Goal: Task Accomplishment & Management: Manage account settings

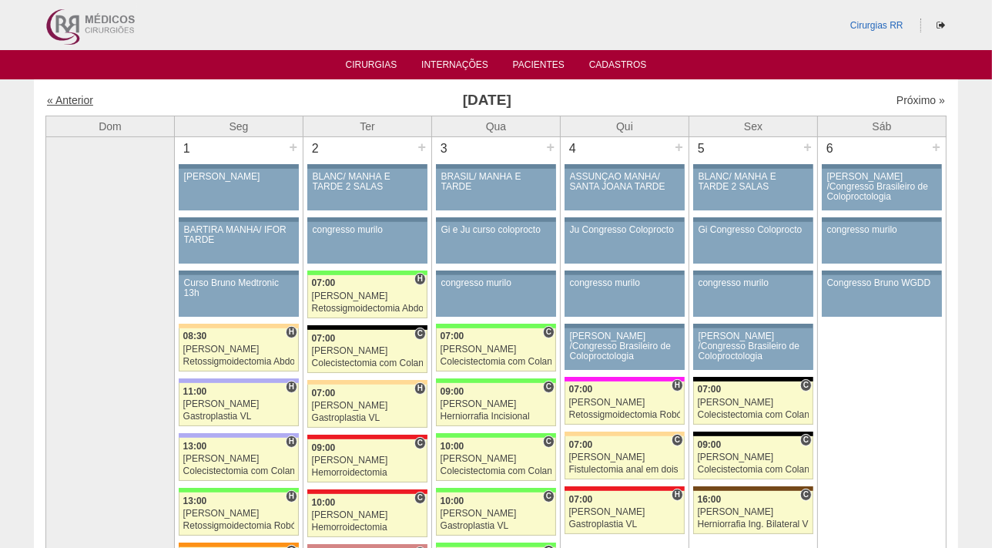
click at [75, 100] on link "« Anterior" at bounding box center [70, 100] width 46 height 12
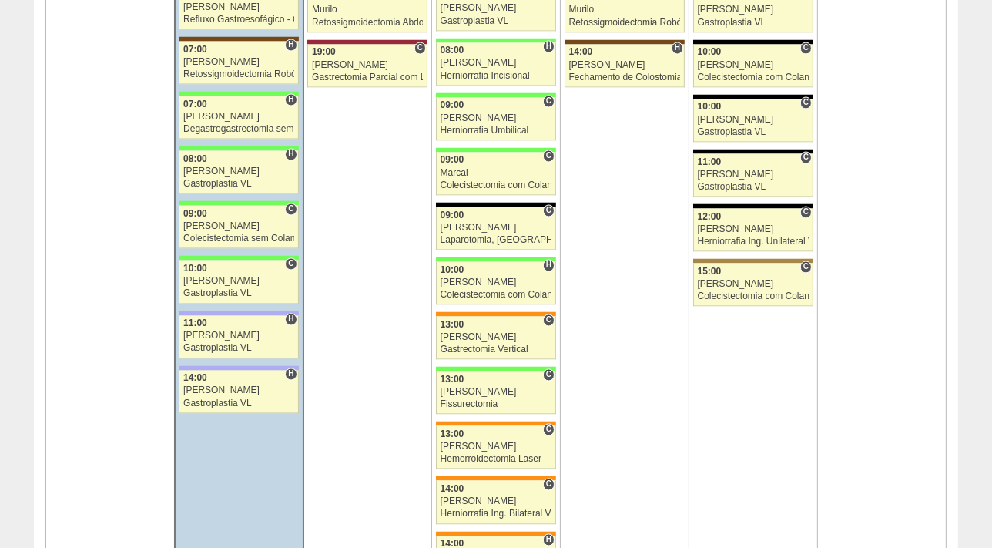
scroll to position [2741, 0]
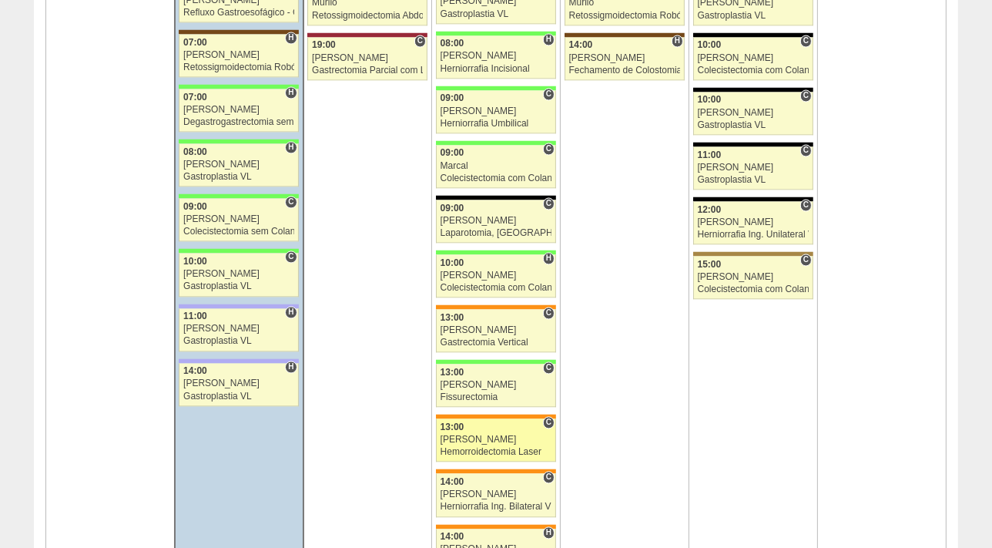
click at [481, 424] on div "13:00" at bounding box center [497, 427] width 112 height 10
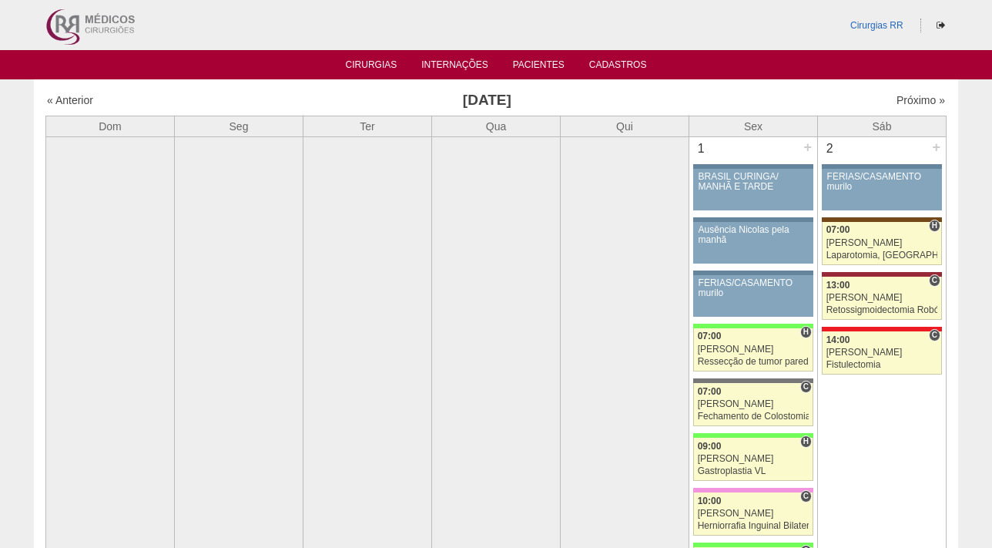
scroll to position [2741, 0]
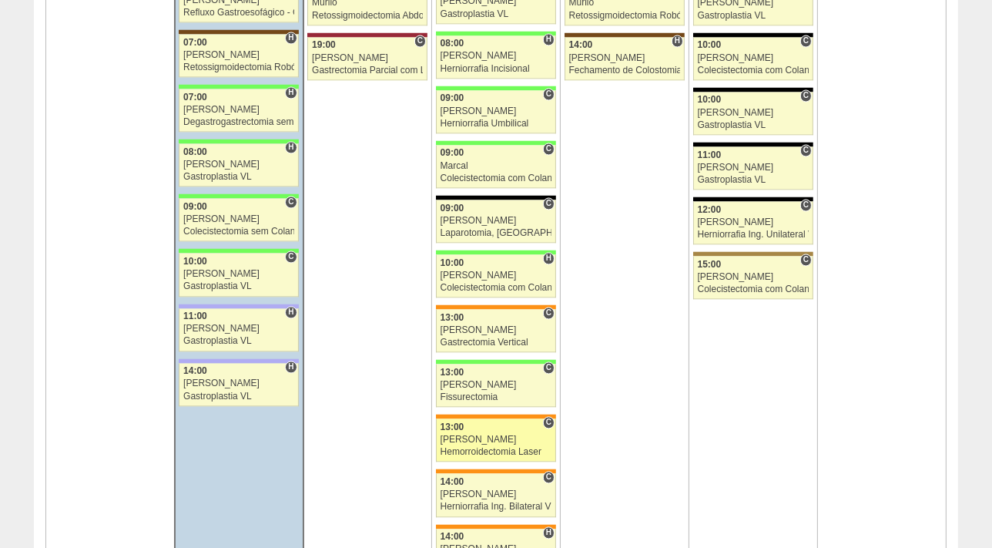
click at [492, 427] on link "87822 [PERSON_NAME] C 13:00 [PERSON_NAME] Hemorroidectomia Laser Hospital [GEOG…" at bounding box center [496, 439] width 120 height 43
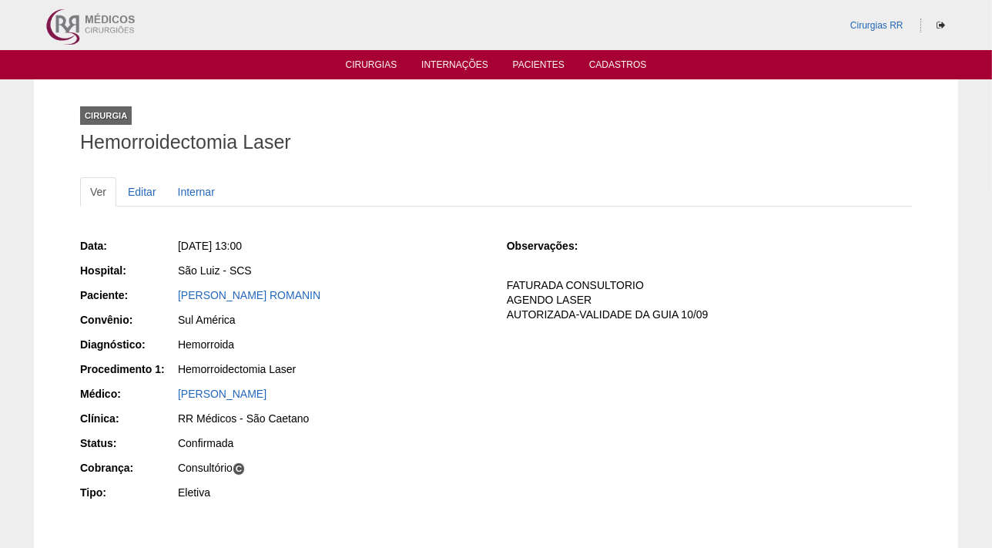
click at [377, 293] on div "[PERSON_NAME] ROMANIN" at bounding box center [331, 294] width 307 height 15
drag, startPoint x: 389, startPoint y: 285, endPoint x: 155, endPoint y: 302, distance: 234.8
click at [155, 302] on div "Data: Qua, 20/08/2025 - 13:00 Hospital: São Luiz - SCS Paciente: THAYNA CORTESE…" at bounding box center [282, 371] width 405 height 277
copy link "THAYNA CORTESE ROMANIN"
click at [143, 186] on link "Editar" at bounding box center [142, 191] width 49 height 29
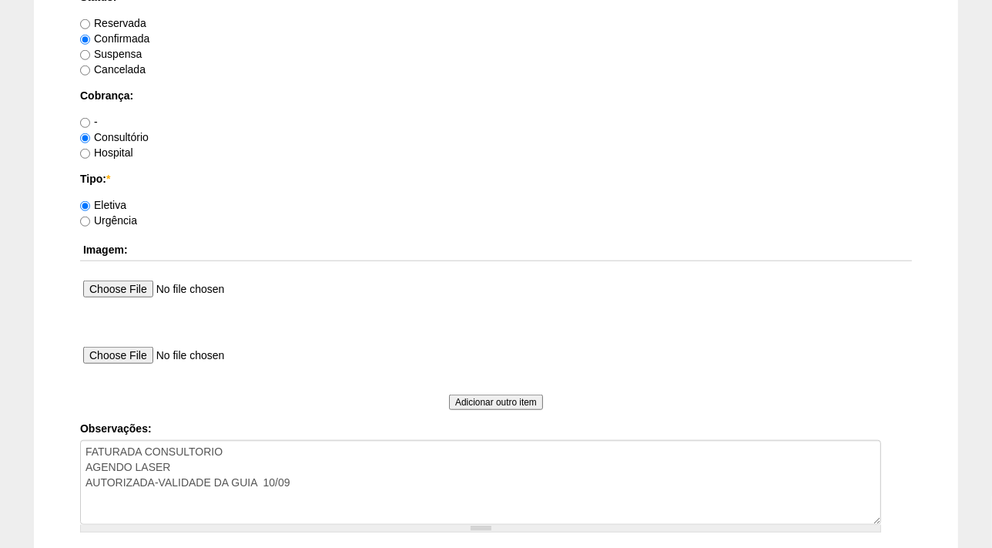
scroll to position [1435, 0]
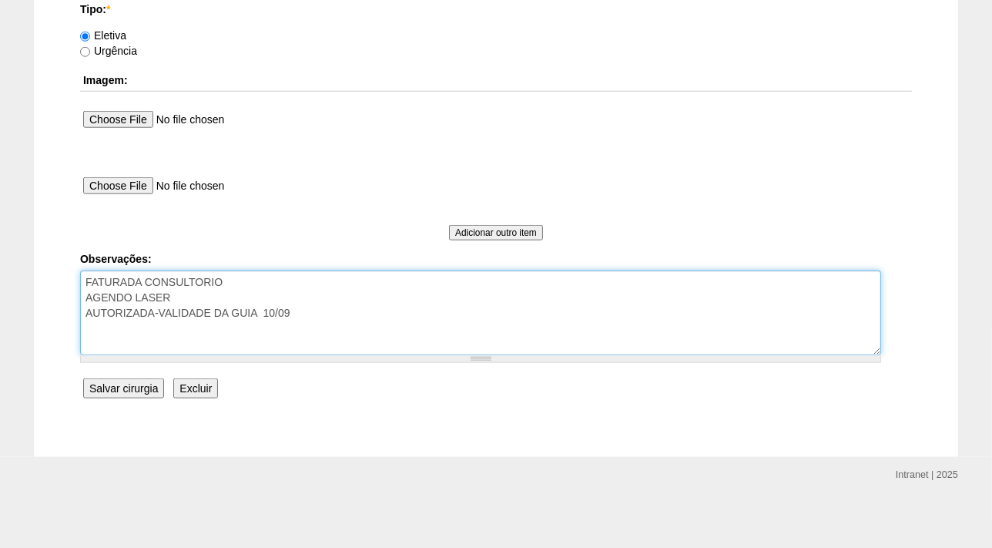
click at [334, 309] on textarea "FATURADA CONSULTORIO AGENDO LASER AUTORIZADA-VALIDADE DA GUIA 10/09" at bounding box center [480, 312] width 801 height 85
paste textarea "SCC15622462-"
type textarea "FATURADA CONSULTORIO AGENDO LASER AUTORIZADA-VALIDADE DA GUIA 10/09 SCC15622462-"
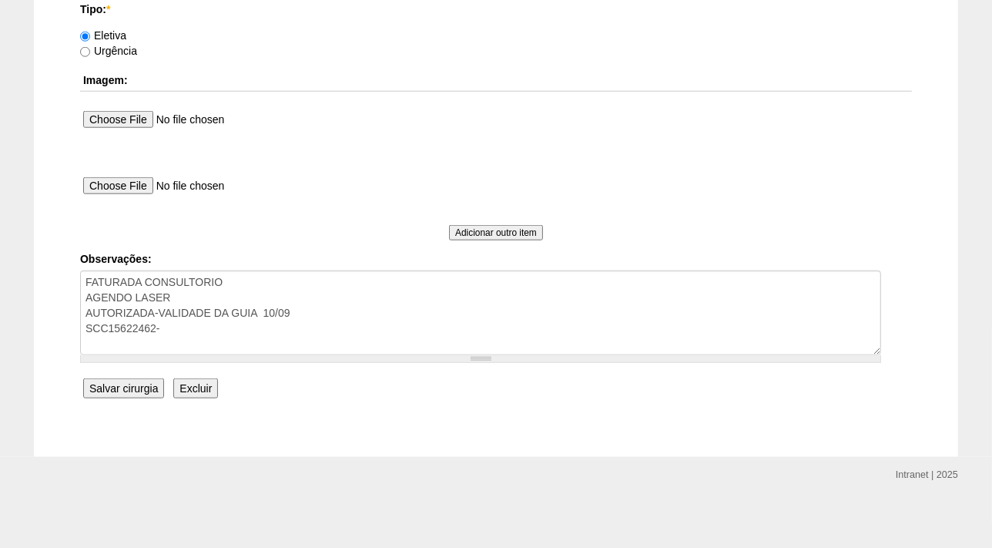
click at [134, 379] on input "Salvar cirurgia" at bounding box center [123, 388] width 81 height 20
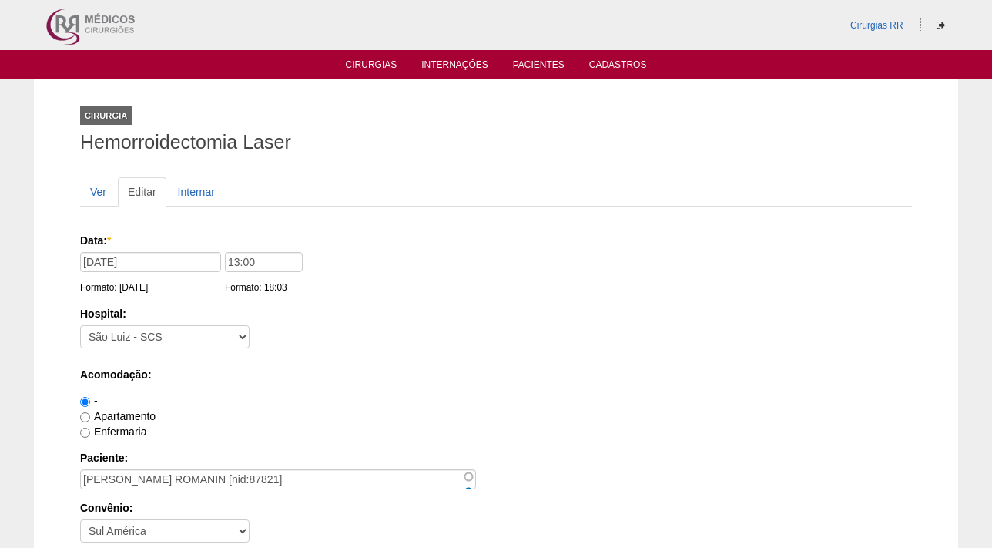
scroll to position [1433, 0]
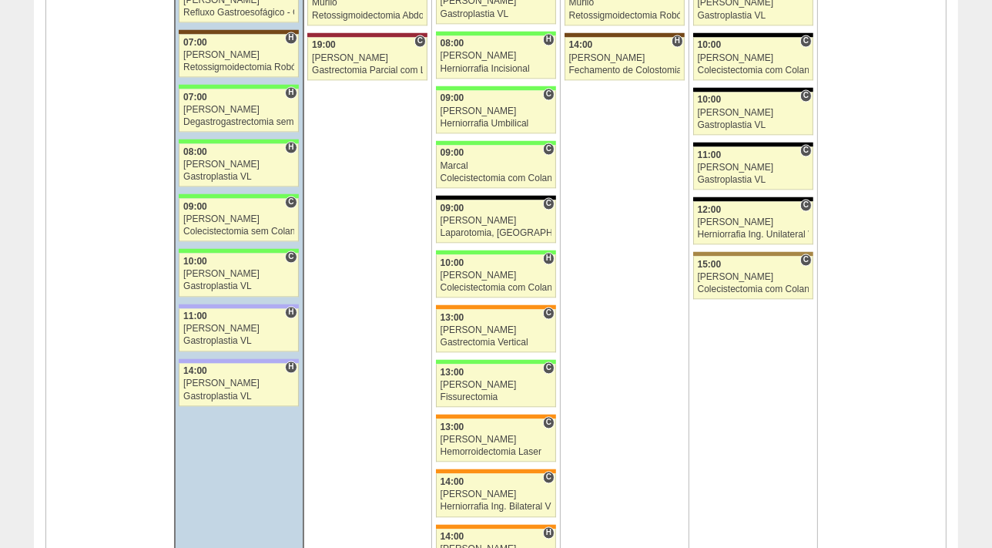
scroll to position [2741, 0]
click at [482, 482] on link "87497 Luiz Guilherme C 14:00 Luiz Guilherme Herniorrafia Ing. Bilateral VL Hosp…" at bounding box center [496, 494] width 120 height 43
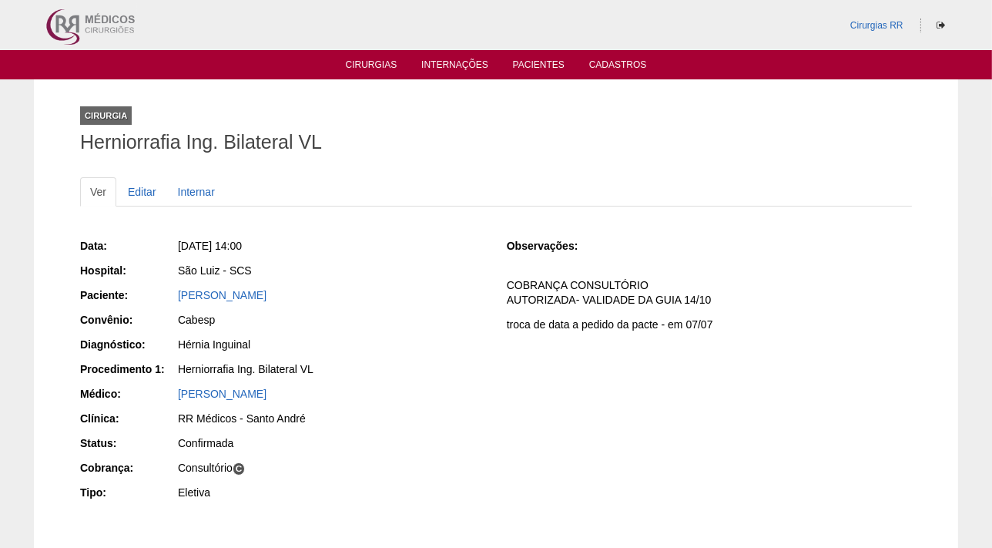
drag, startPoint x: 327, startPoint y: 292, endPoint x: 163, endPoint y: 291, distance: 164.1
click at [163, 291] on div "Paciente: Vera Lúcia Vieira Bassi" at bounding box center [282, 296] width 405 height 19
copy div "Paciente: Vera Lúcia Vieira Bassi"
click at [136, 192] on link "Editar" at bounding box center [142, 191] width 49 height 29
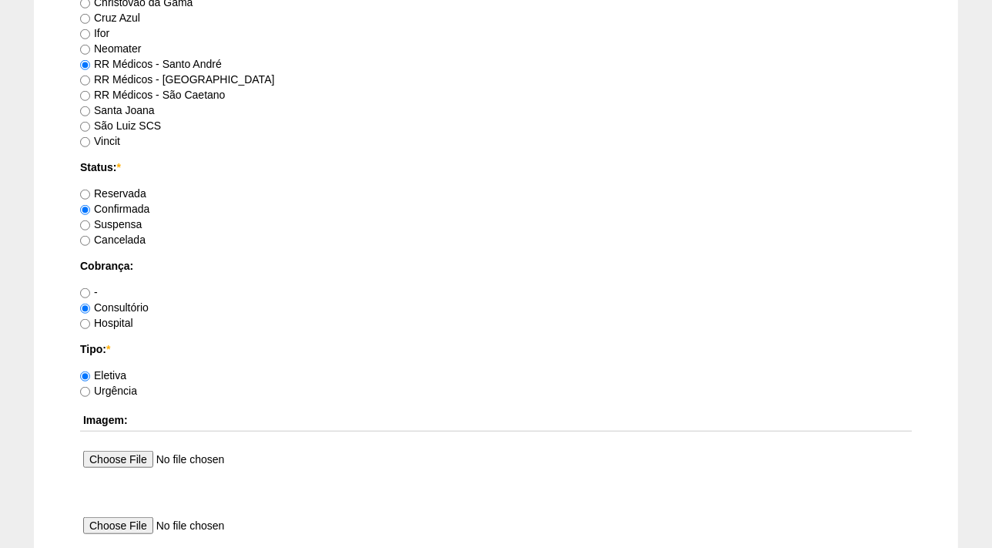
scroll to position [1373, 0]
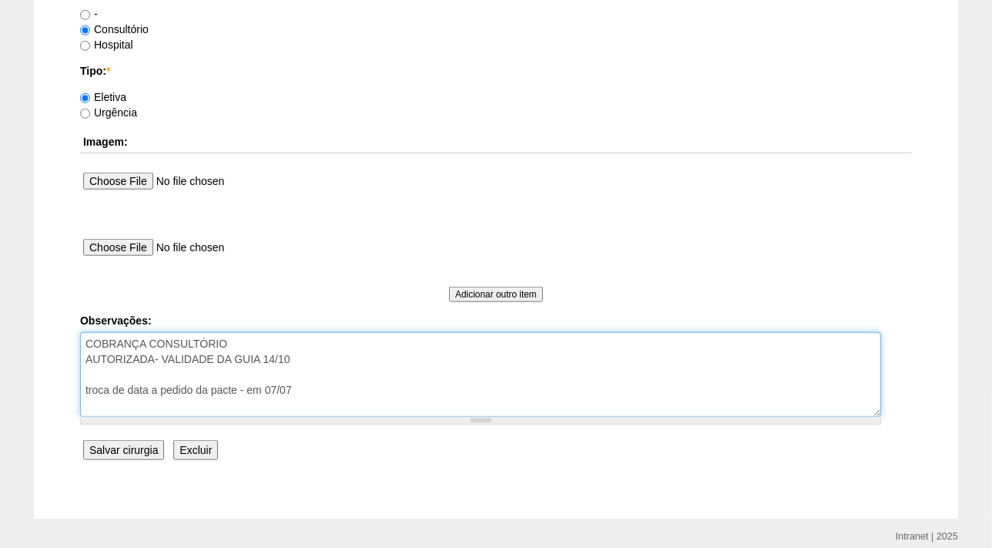
click at [340, 392] on textarea "COBRANÇA CONSULTÓRIO AUTORIZADA- VALIDADE DA GUIA 14/10 troca de data a pedido …" at bounding box center [480, 374] width 801 height 85
click at [311, 356] on textarea "COBRANÇA CONSULTÓRIO AUTORIZADA- VALIDADE DA GUIA 14/10 troca de data a pedido …" at bounding box center [480, 374] width 801 height 85
paste textarea "SCC15519424"
type textarea "COBRANÇA CONSULTÓRIO AUTORIZADA- VALIDADE DA GUIA 14/10 SCC15519424 troca de da…"
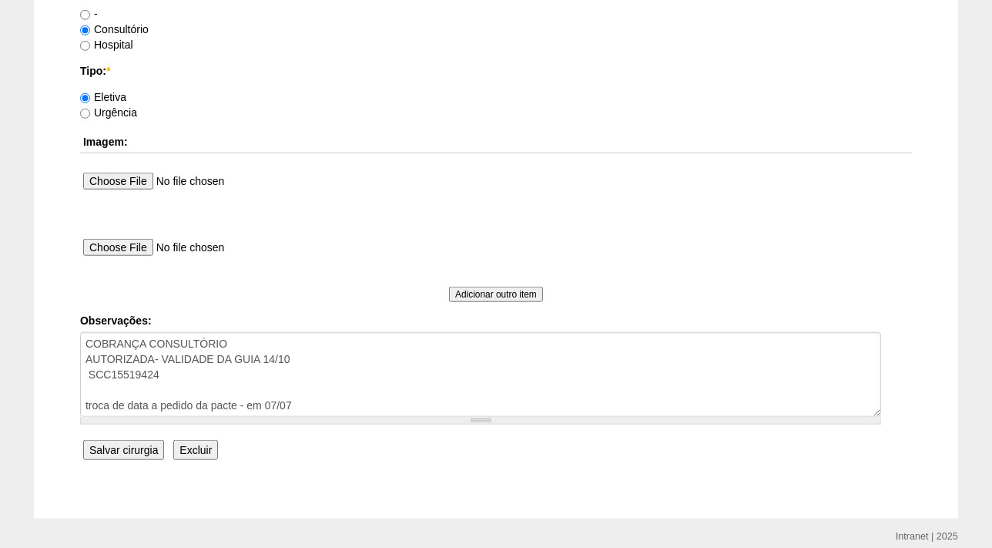
click at [128, 444] on input "Salvar cirurgia" at bounding box center [123, 450] width 81 height 20
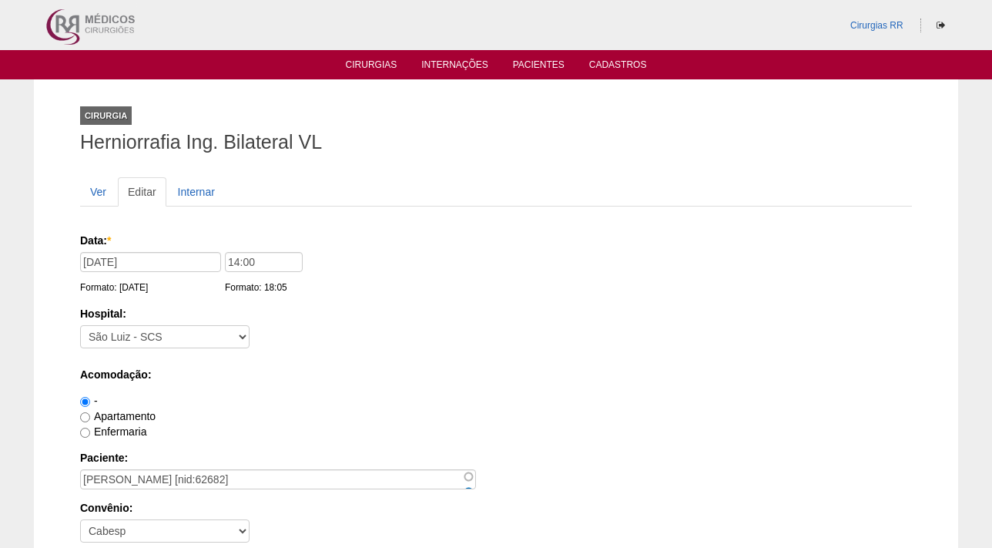
scroll to position [1373, 0]
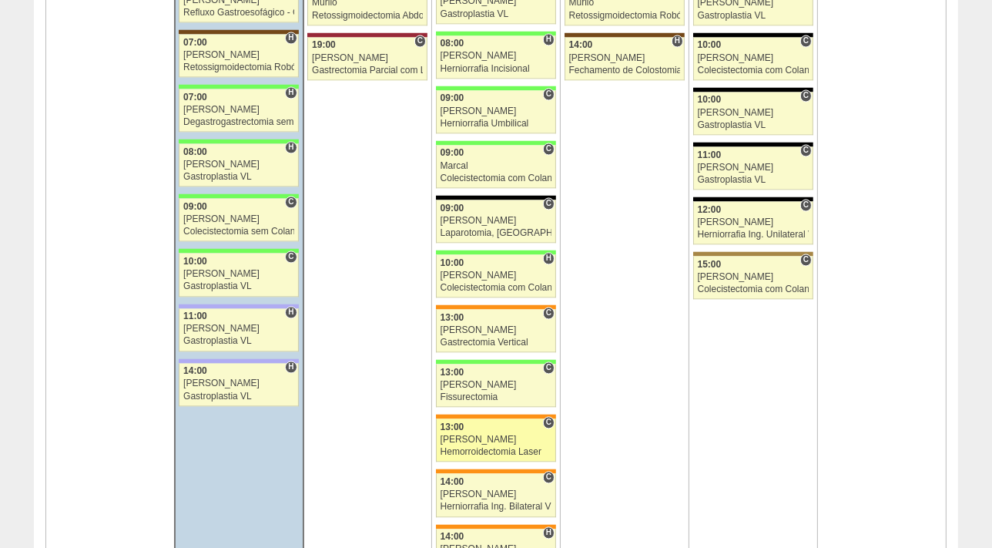
scroll to position [2741, 0]
click at [494, 434] on div "[PERSON_NAME]" at bounding box center [497, 439] width 112 height 10
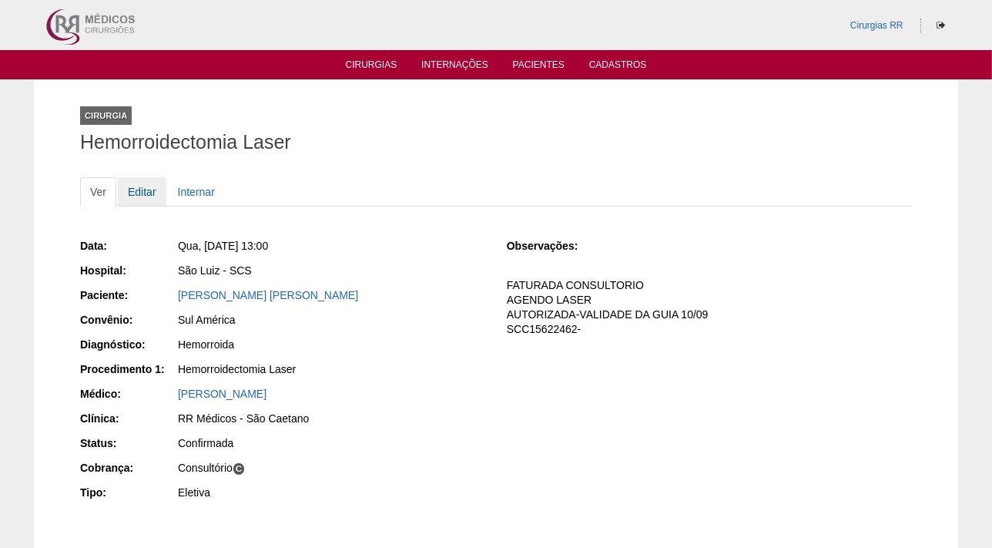
click at [148, 189] on link "Editar" at bounding box center [142, 191] width 49 height 29
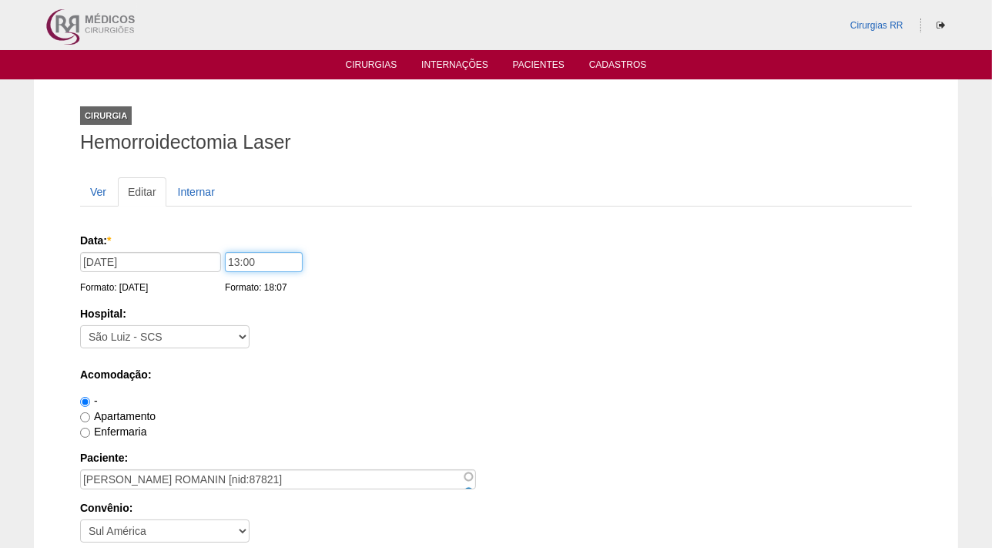
drag, startPoint x: 276, startPoint y: 262, endPoint x: 208, endPoint y: 263, distance: 67.8
click at [208, 248] on div "Data: * 20/08/2025 Formato: 18/08/2025 13:00 Formato: 18:07" at bounding box center [493, 240] width 826 height 15
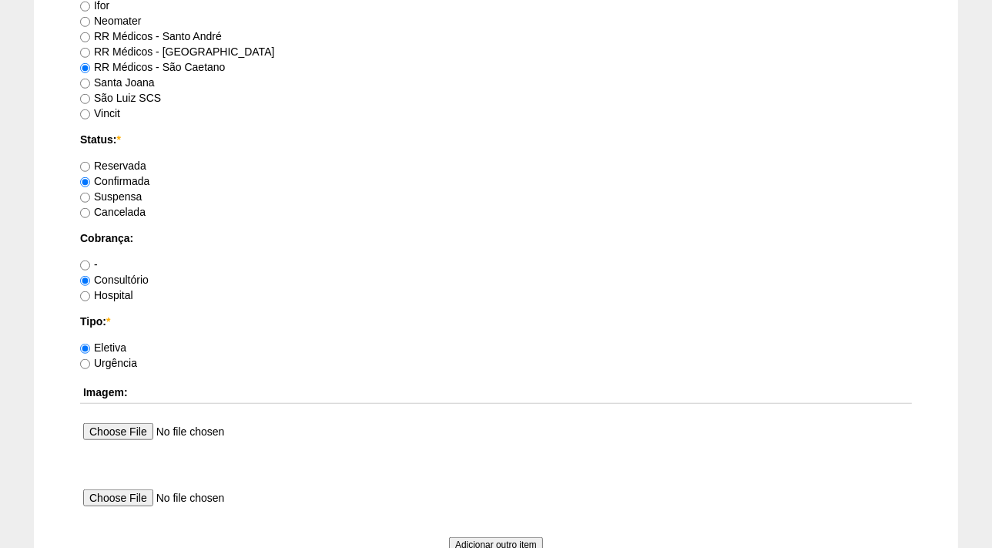
scroll to position [1435, 0]
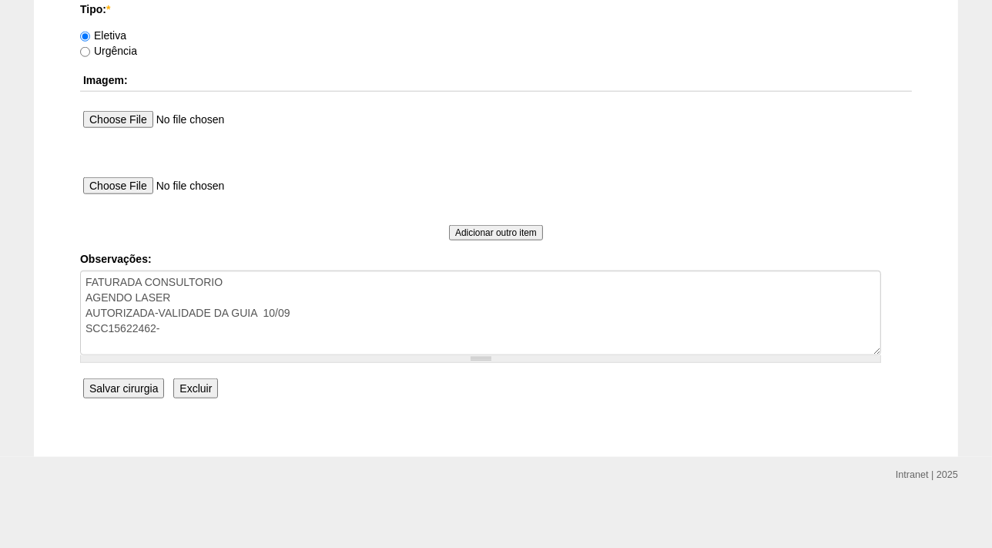
type input "14:00"
click at [116, 389] on input "Salvar cirurgia" at bounding box center [123, 388] width 81 height 20
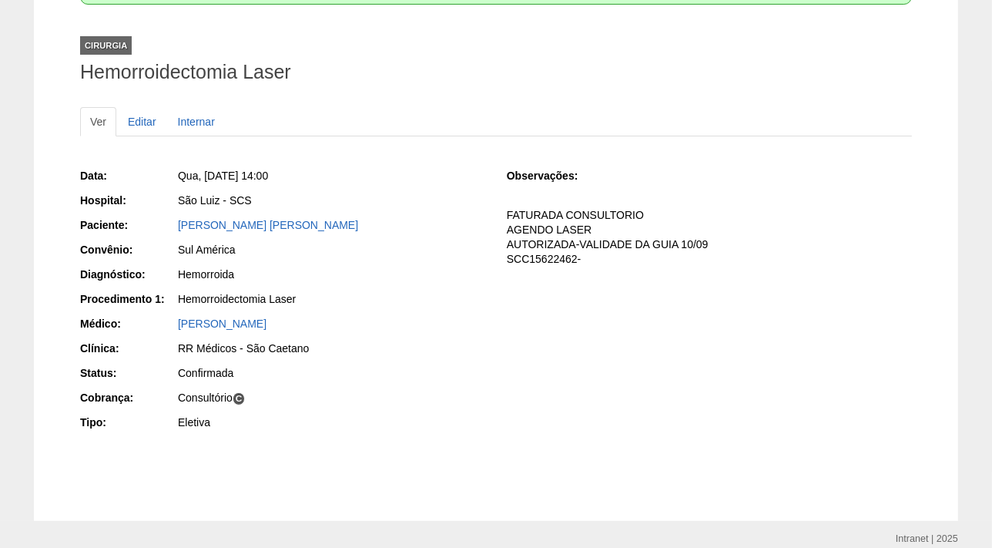
scroll to position [180, 0]
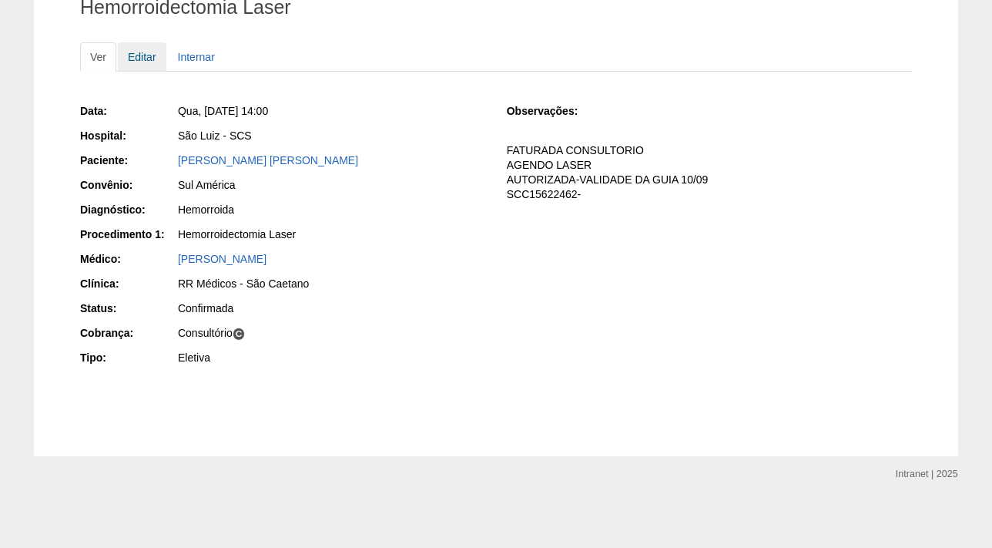
click at [136, 58] on link "Editar" at bounding box center [142, 56] width 49 height 29
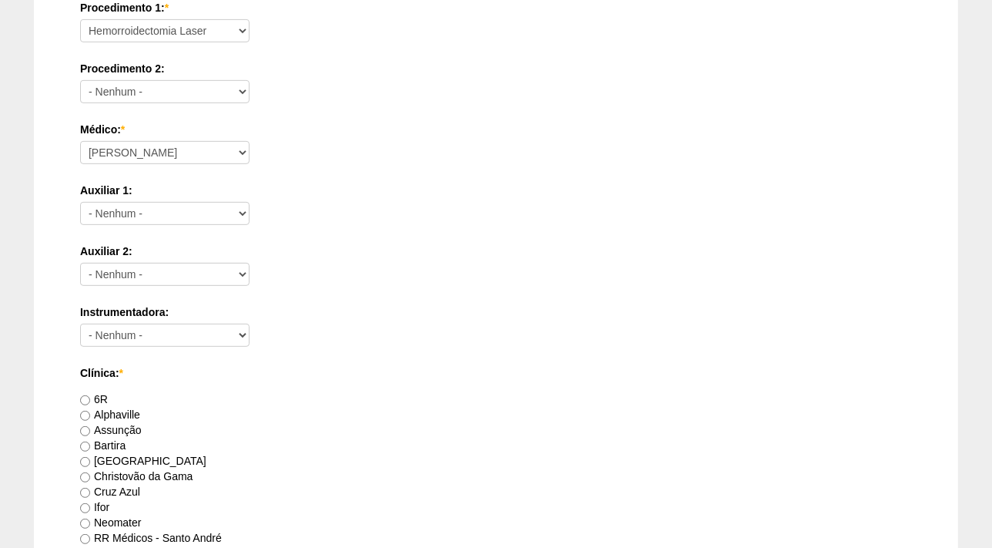
scroll to position [1435, 0]
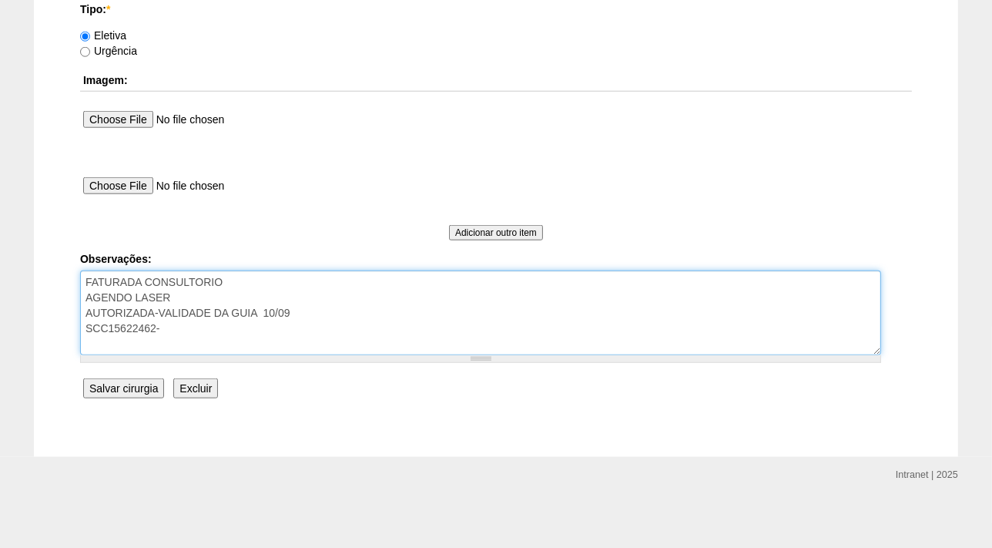
click at [187, 330] on textarea "FATURADA CONSULTORIO AGENDO LASER AUTORIZADA-VALIDADE DA GUIA 10/09 SCC15622462-" at bounding box center [480, 312] width 801 height 85
type textarea "FATURADA CONSULTORIO AGENDO LASER AUTORIZADA-VALIDADE DA GUIA 10/09 SCC15622462…"
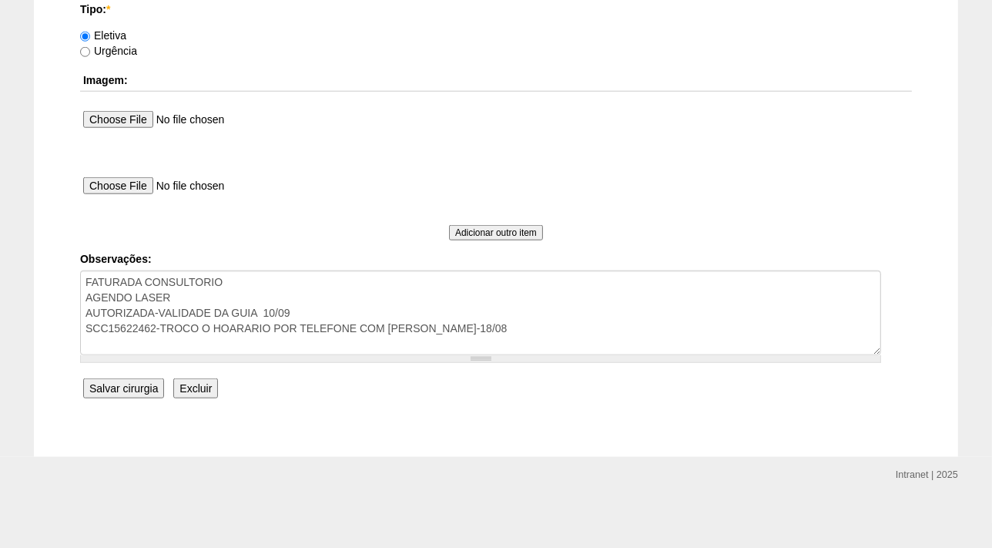
click at [124, 388] on input "Salvar cirurgia" at bounding box center [123, 388] width 81 height 20
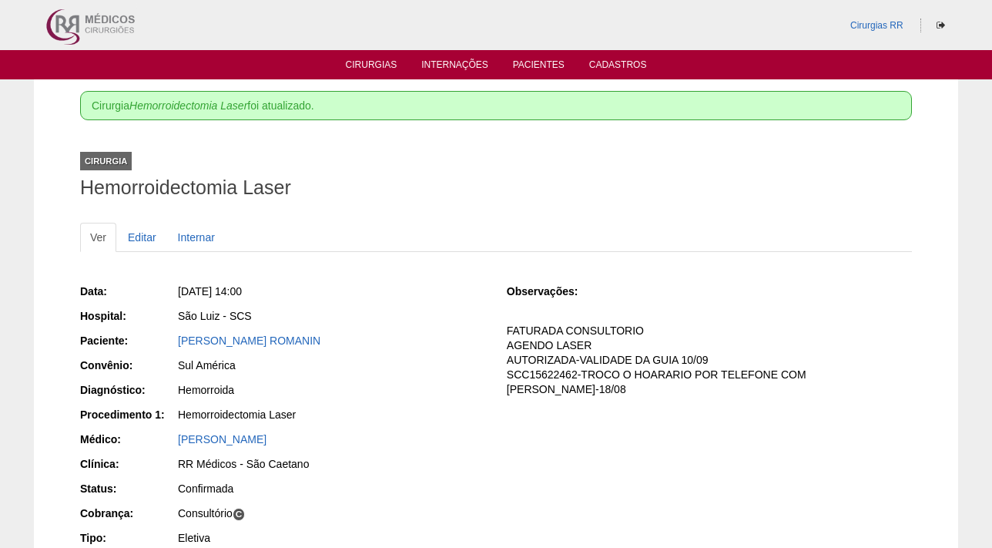
scroll to position [180, 0]
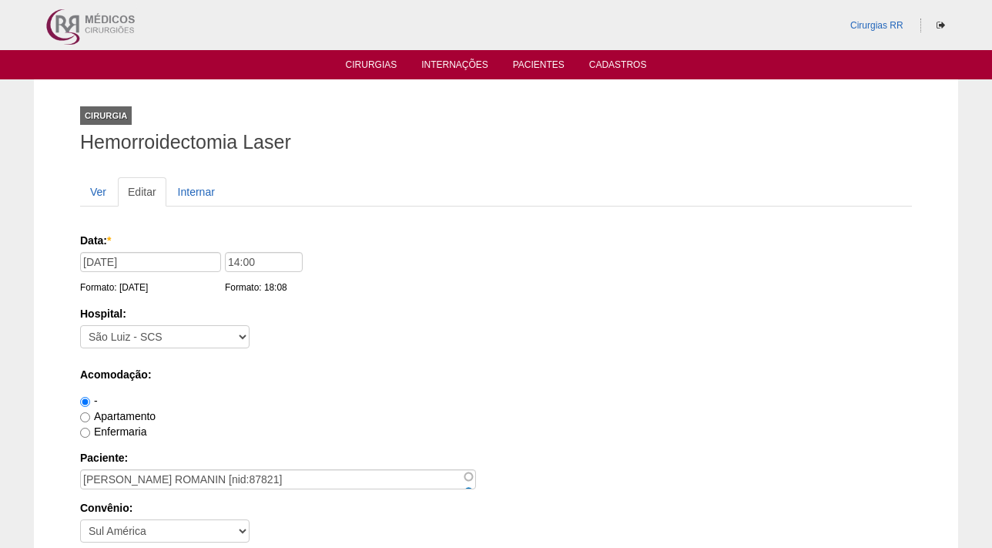
scroll to position [1433, 0]
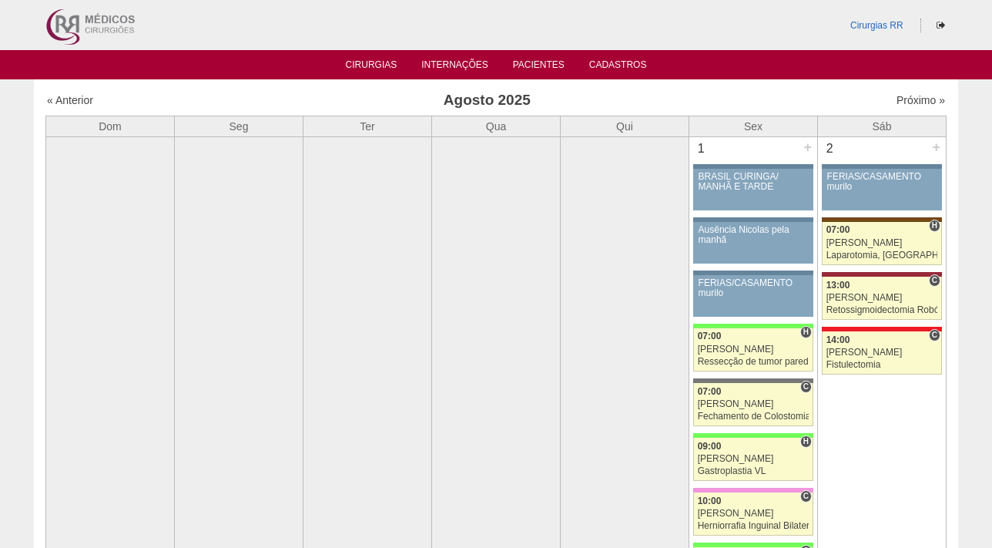
scroll to position [2741, 0]
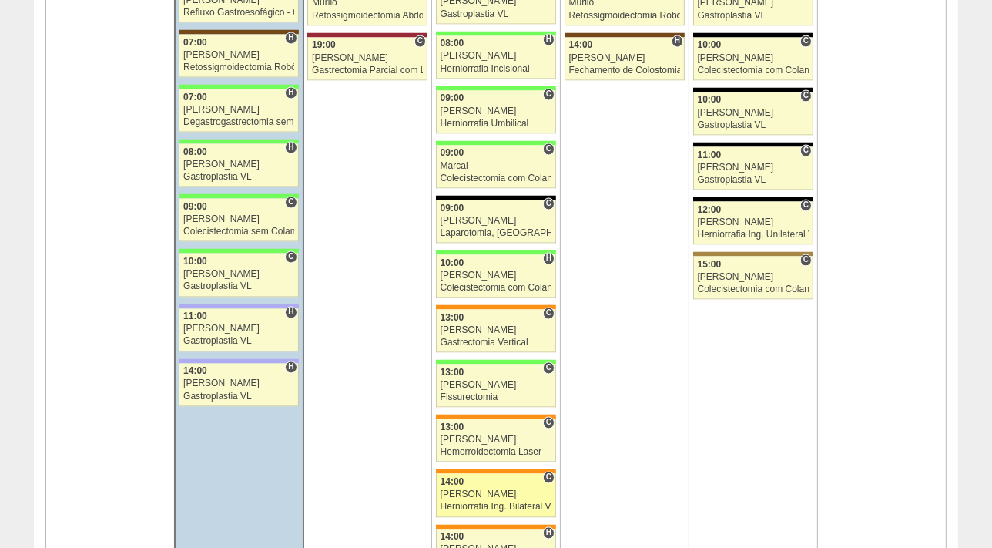
click at [480, 491] on div "[PERSON_NAME]" at bounding box center [497, 494] width 112 height 10
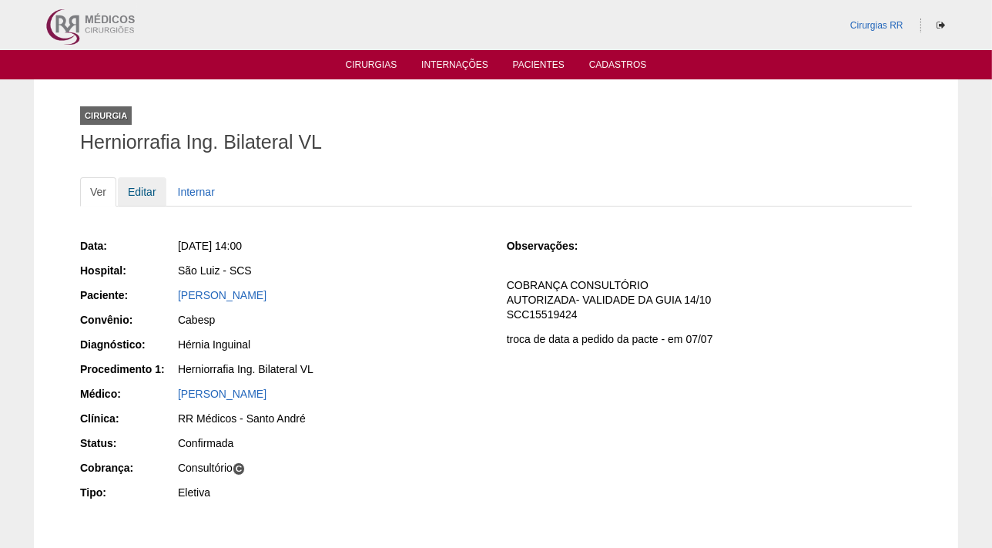
click at [144, 197] on link "Editar" at bounding box center [142, 191] width 49 height 29
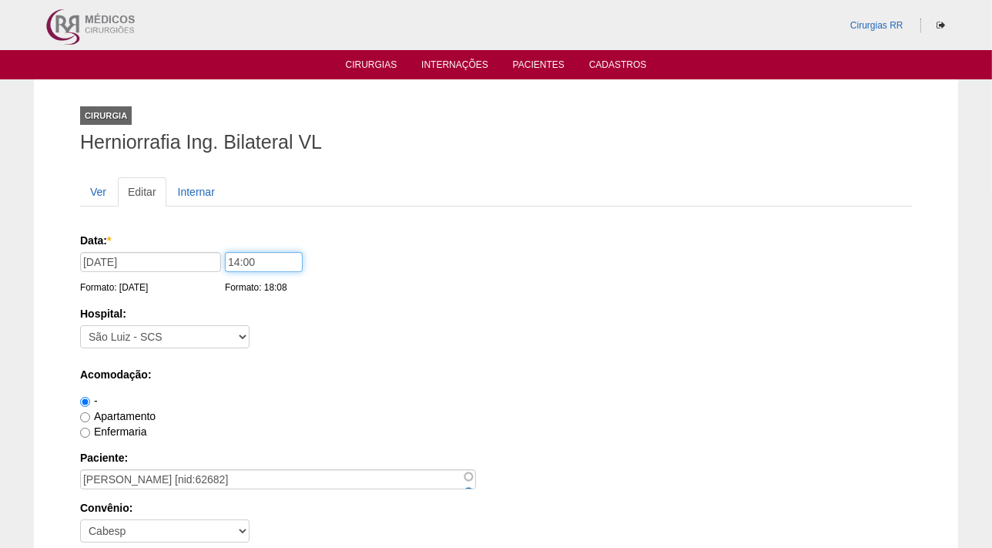
drag, startPoint x: 208, startPoint y: 259, endPoint x: 186, endPoint y: 259, distance: 22.3
click at [186, 248] on div "Data: * 20/08/2025 Formato: 18/08/2025 14:00 Formato: 18:08" at bounding box center [493, 240] width 826 height 15
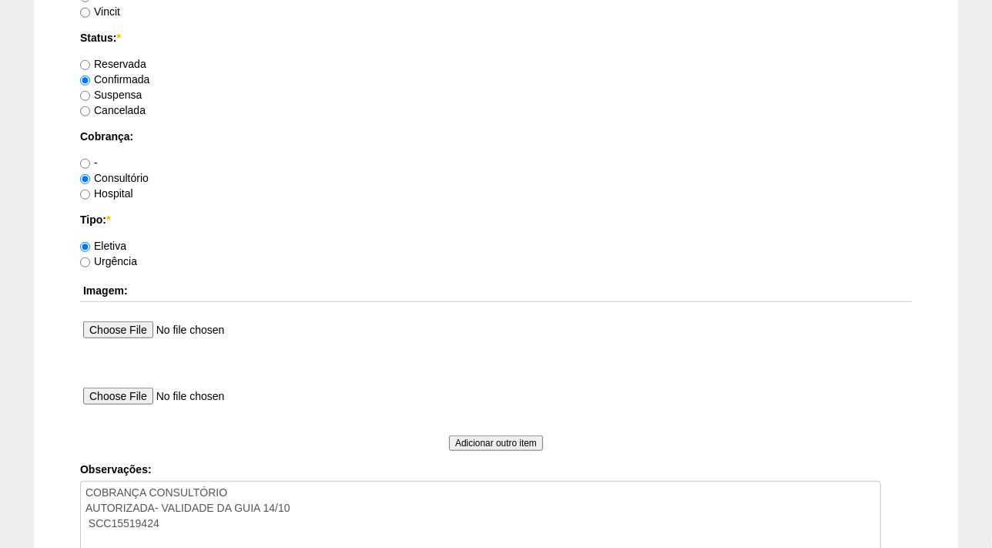
scroll to position [1346, 0]
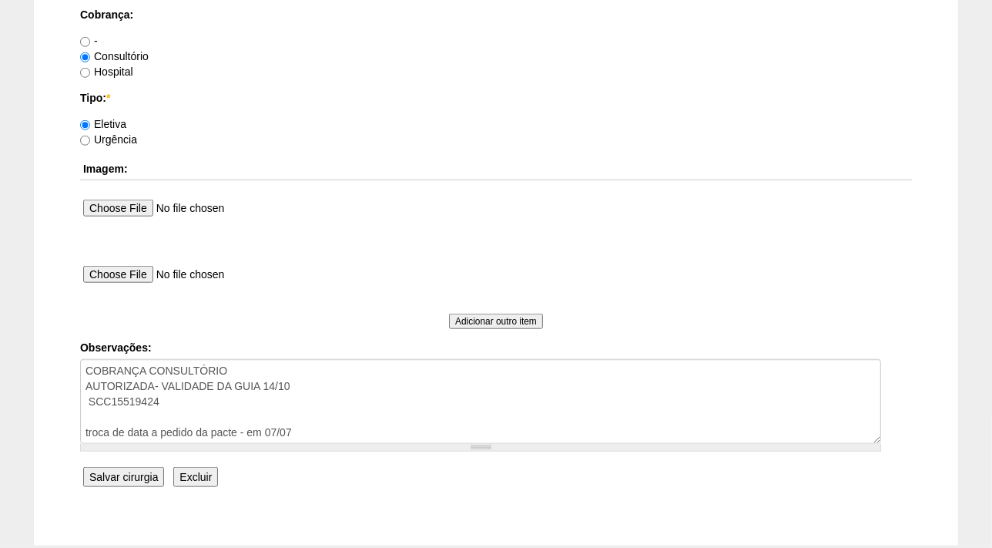
type input "13:00"
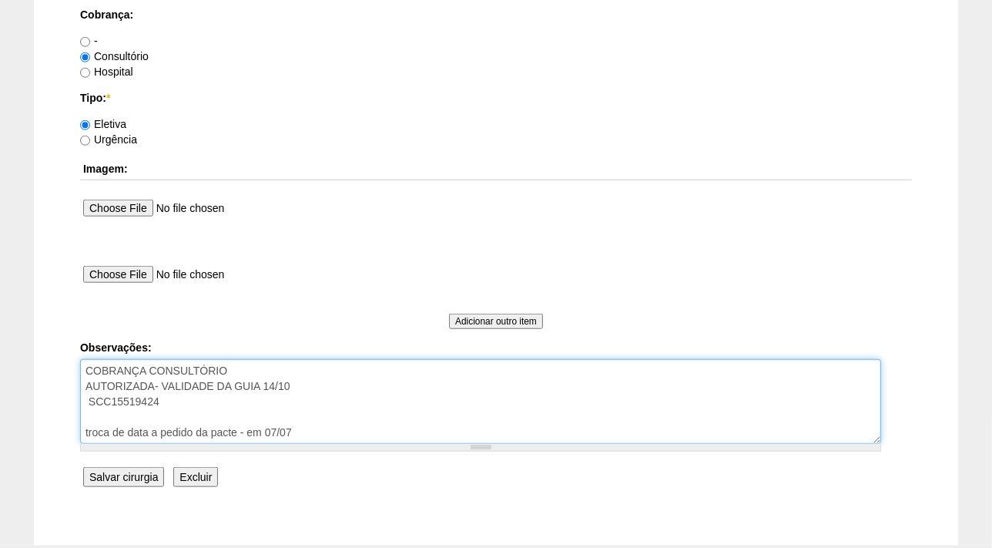
click at [198, 404] on textarea "COBRANÇA CONSULTÓRIO AUTORIZADA- VALIDADE DA GUIA 14/10 SCC15519424 troca de da…" at bounding box center [480, 401] width 801 height 85
type textarea "COBRANÇA CONSULTÓRIO AUTORIZADA- VALIDADE DA GUIA 14/10 SCC15519424- TROCO HORA…"
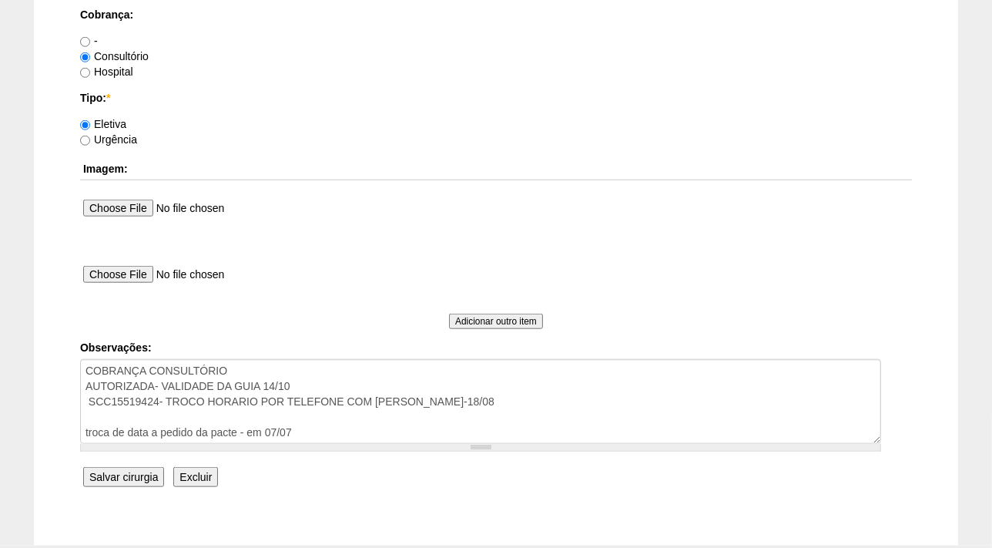
click at [142, 474] on input "Salvar cirurgia" at bounding box center [123, 477] width 81 height 20
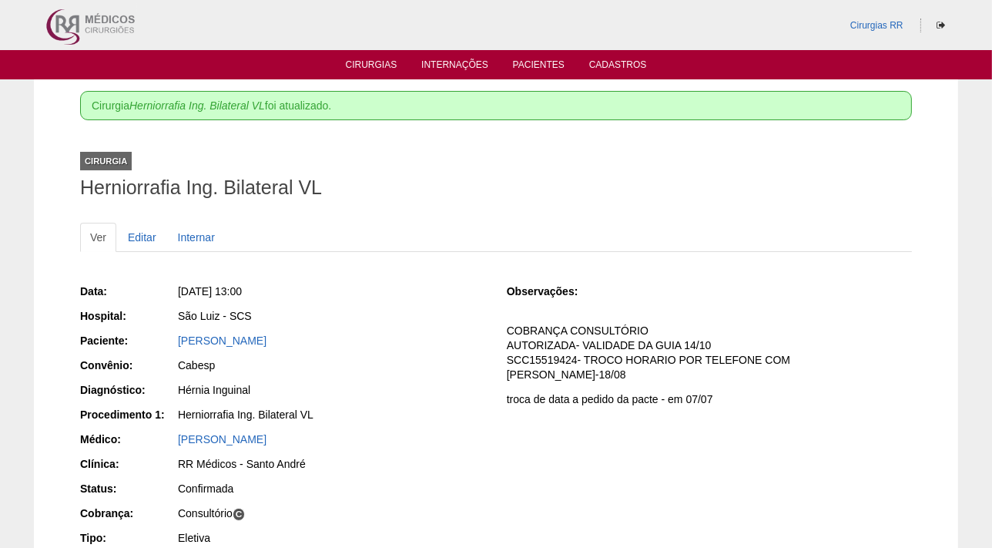
drag, startPoint x: 326, startPoint y: 340, endPoint x: 169, endPoint y: 336, distance: 157.2
click at [169, 336] on div "Paciente: Vera Lúcia Vieira Bassi" at bounding box center [282, 342] width 405 height 19
copy div "Paciente: Vera Lúcia Vieira Bassi"
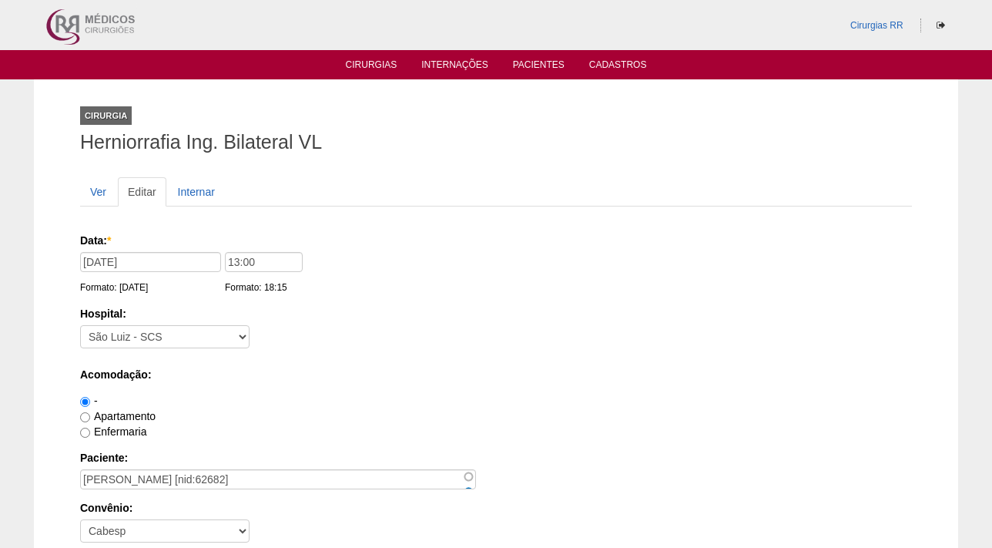
scroll to position [1346, 0]
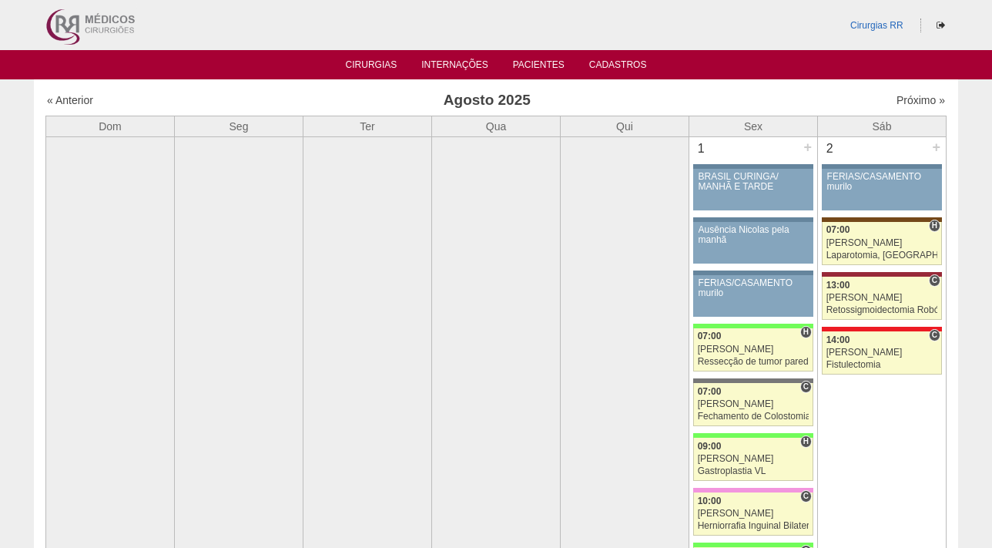
scroll to position [2741, 0]
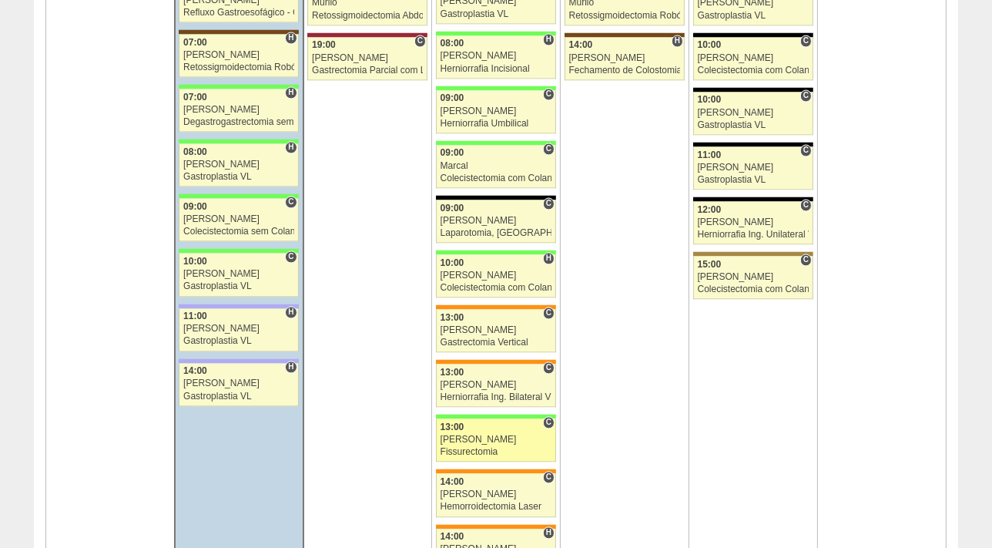
scroll to position [2741, 0]
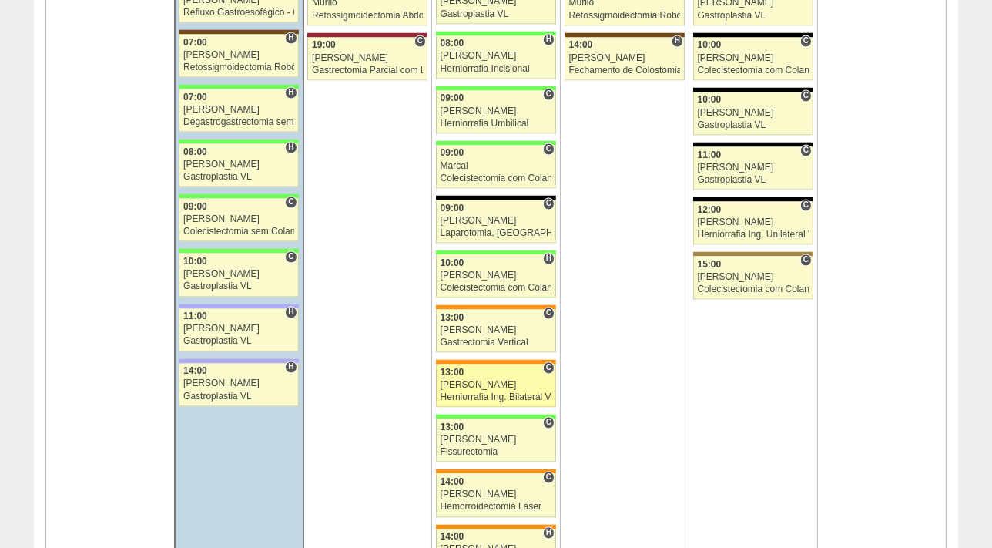
click at [460, 380] on div "[PERSON_NAME]" at bounding box center [497, 385] width 112 height 10
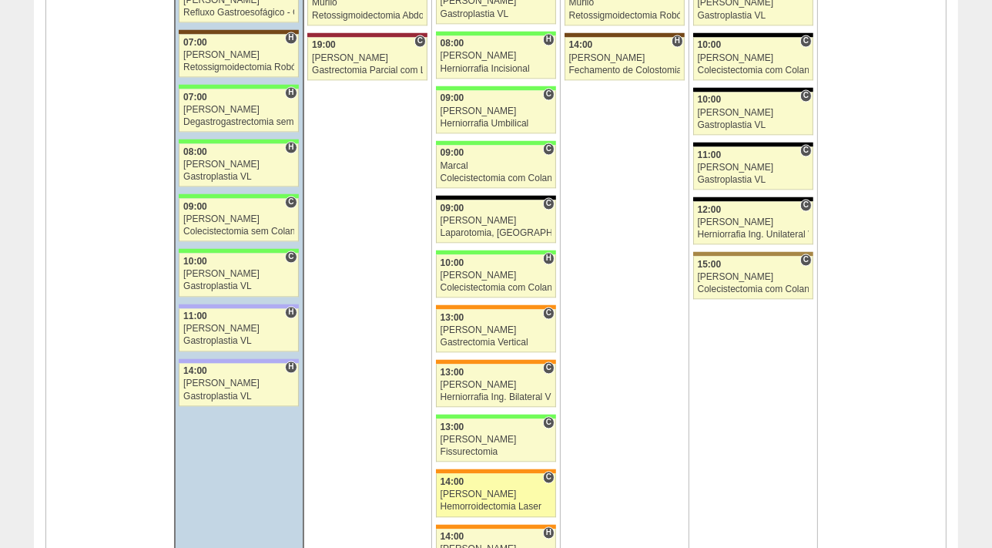
click at [477, 489] on div "[PERSON_NAME]" at bounding box center [497, 494] width 112 height 10
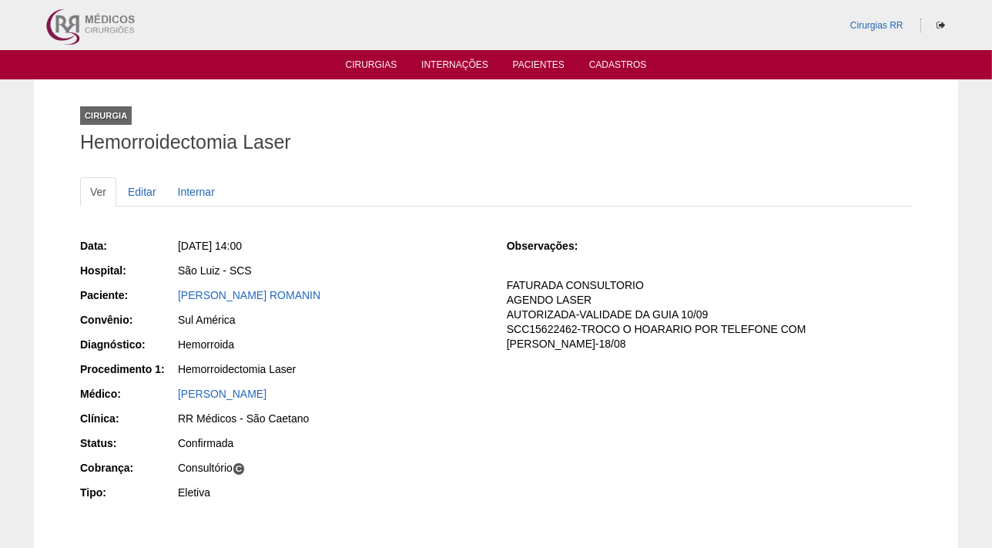
drag, startPoint x: 317, startPoint y: 299, endPoint x: 176, endPoint y: 290, distance: 141.2
click at [176, 290] on div "[PERSON_NAME] ROMANIN" at bounding box center [330, 296] width 309 height 19
copy link "[PERSON_NAME] ROMANIN"
click at [416, 300] on div "[PERSON_NAME] ROMANIN" at bounding box center [331, 294] width 307 height 15
click at [366, 297] on div "[PERSON_NAME] ROMANIN" at bounding box center [331, 294] width 307 height 15
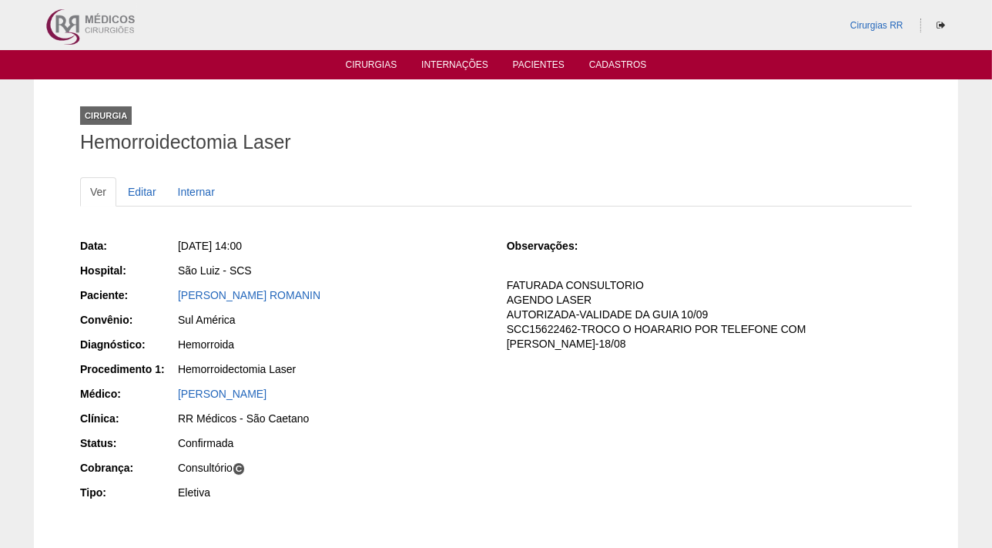
drag, startPoint x: 415, startPoint y: 284, endPoint x: 163, endPoint y: 289, distance: 252.7
click at [163, 289] on div "Data: Qua, 20/08/2025 - 14:00 Hospital: São Luiz - SCS Paciente: THAYNA CORTESE…" at bounding box center [282, 371] width 405 height 277
copy div "Paciente: THAYNA CORTESE ROMANIN"
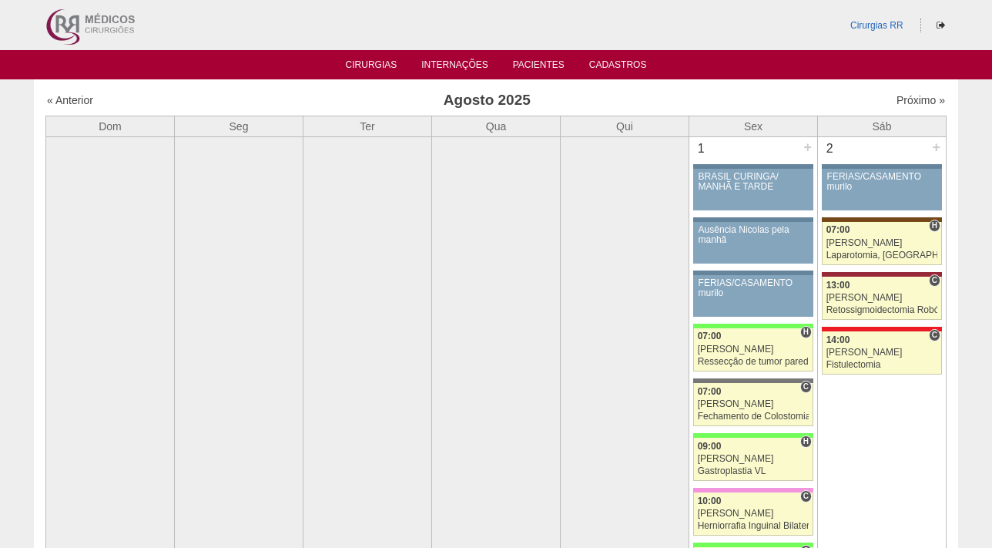
scroll to position [2741, 0]
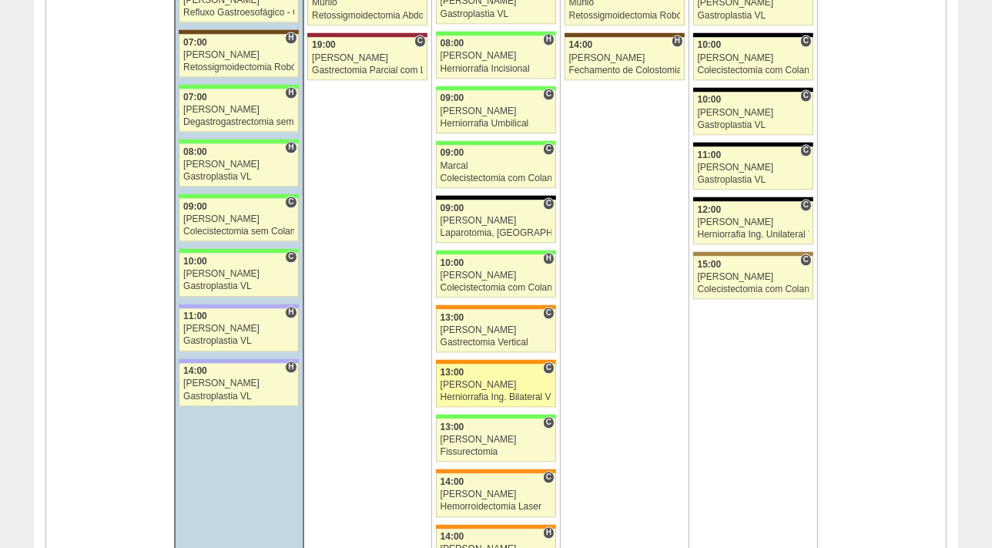
click at [482, 384] on link "87497 Luiz Guilherme C 13:00 Luiz Guilherme Herniorrafia Ing. Bilateral VL Hosp…" at bounding box center [496, 385] width 120 height 43
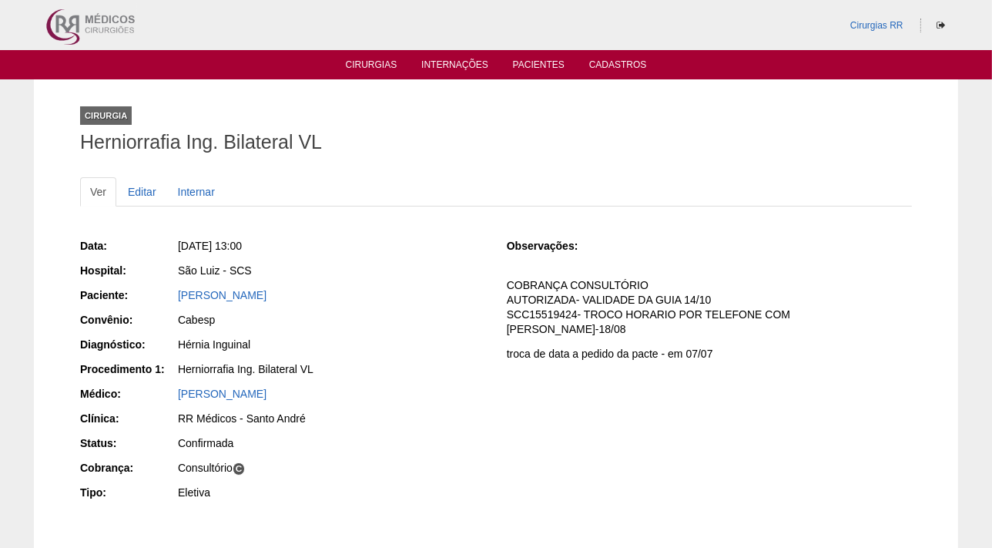
drag, startPoint x: 330, startPoint y: 295, endPoint x: 164, endPoint y: 287, distance: 165.8
click at [164, 287] on div "Paciente: Vera Lúcia Vieira Bassi" at bounding box center [282, 296] width 405 height 19
copy div "Paciente: Vera Lúcia Vieira Bassi"
click at [375, 55] on ul "Cirurgias Internações Pacientes Cadastros" at bounding box center [496, 64] width 992 height 29
click at [364, 64] on link "Cirurgias" at bounding box center [372, 65] width 52 height 13
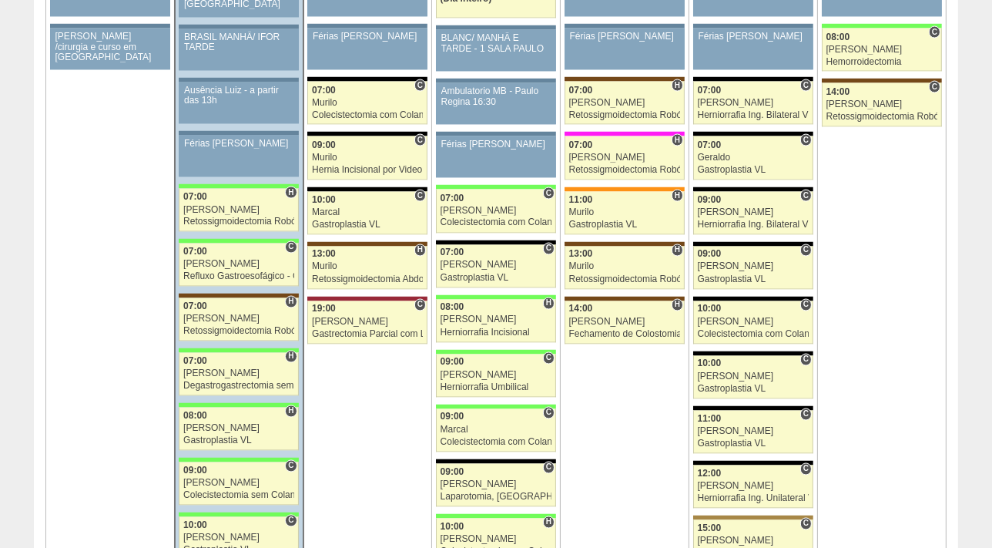
scroll to position [2516, 0]
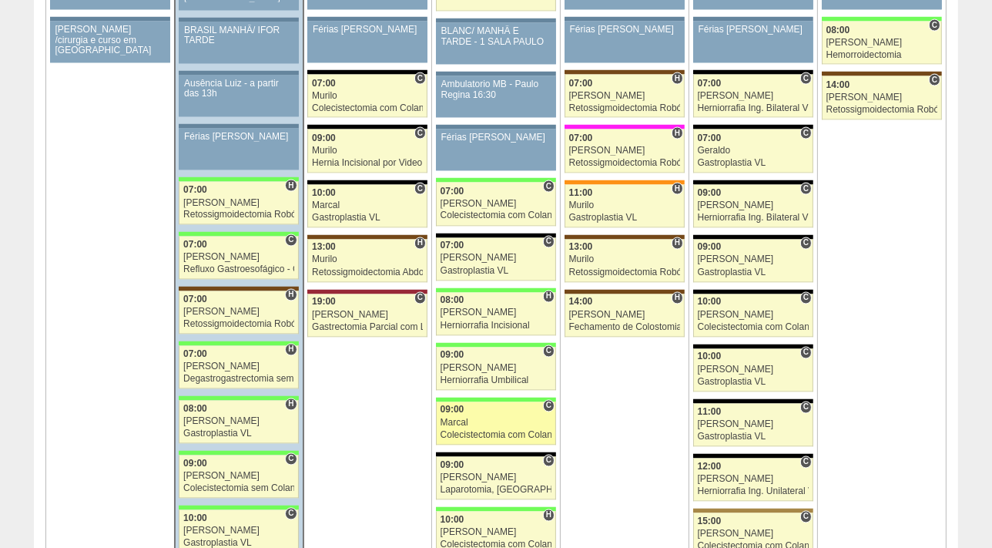
click at [491, 418] on div "Marcal" at bounding box center [497, 423] width 112 height 10
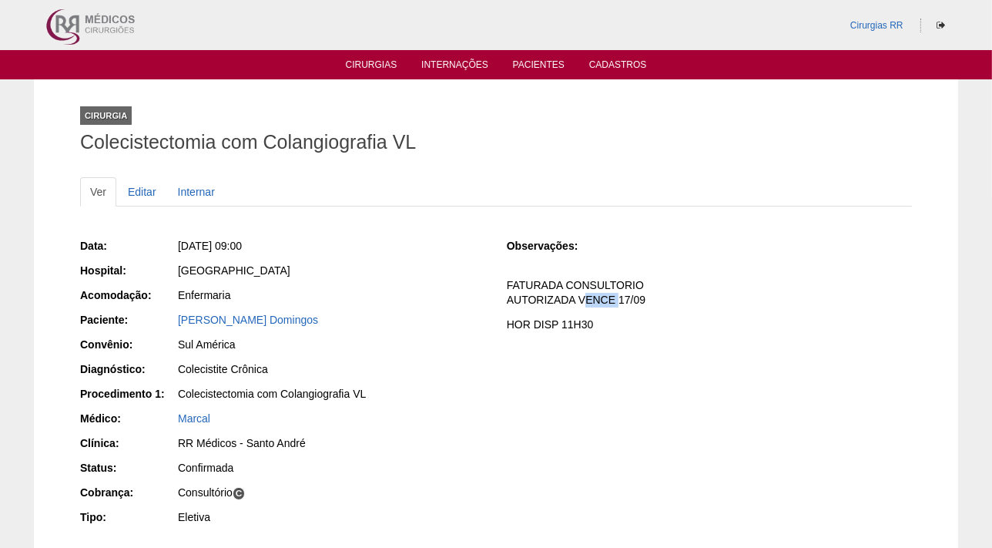
drag, startPoint x: 615, startPoint y: 299, endPoint x: 577, endPoint y: 300, distance: 38.5
click at [577, 300] on p "FATURADA CONSULTORIO AUTORIZADA VENCE 17/09" at bounding box center [709, 292] width 405 height 29
click at [134, 190] on link "Editar" at bounding box center [142, 191] width 49 height 29
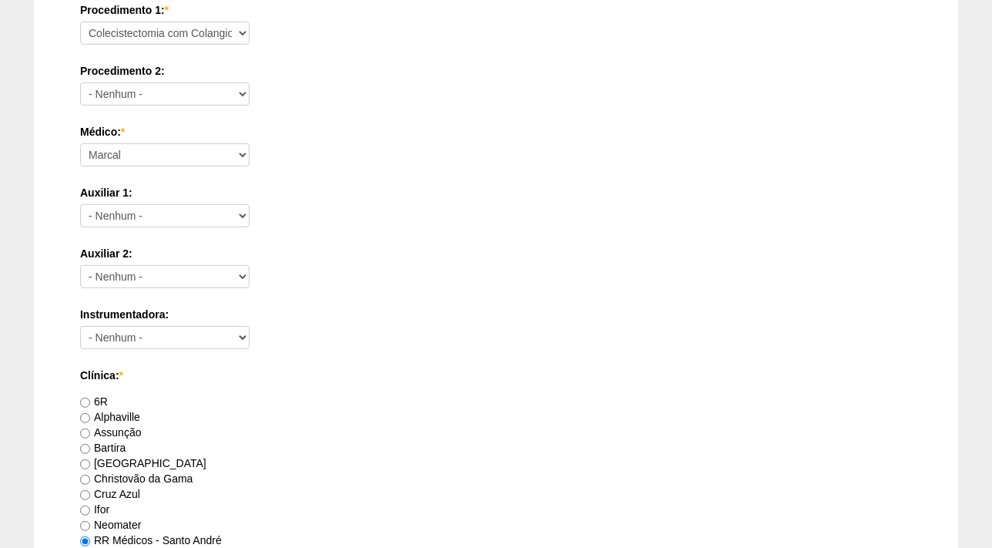
scroll to position [1435, 0]
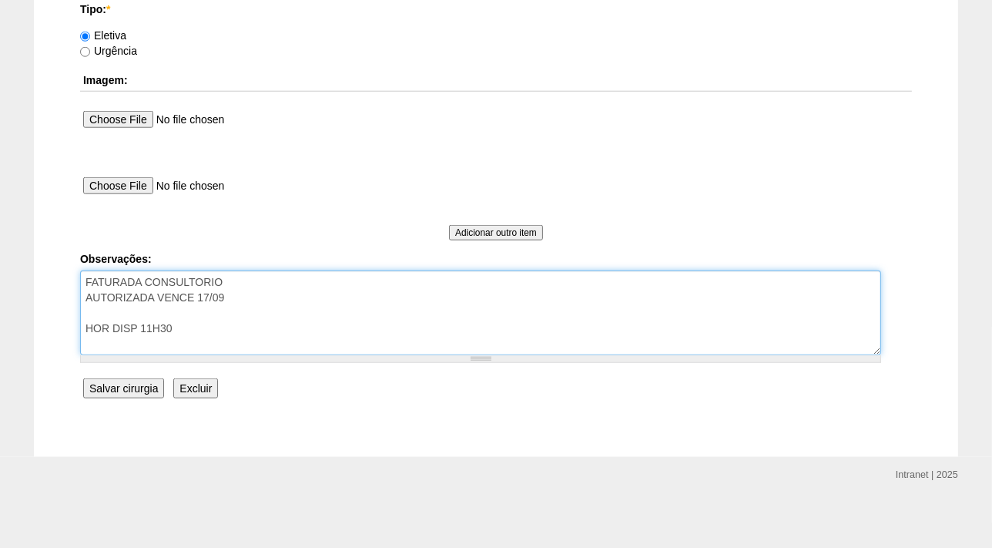
click at [158, 297] on textarea "FATURADA CONSULTORIO AUTORIZADA VENCE 17/09 HOR DISP 11H30" at bounding box center [480, 312] width 801 height 85
click at [296, 296] on textarea "FATURADA CONSULTORIO AUTORIZADA VENCE 17/09 HOR DISP 11H30" at bounding box center [480, 312] width 801 height 85
type textarea "FATURADA CONSULTORIO AUTORIZADA GUIA REVALIDADA VENCE NO DIA 17/09 HOR DISP 11H…"
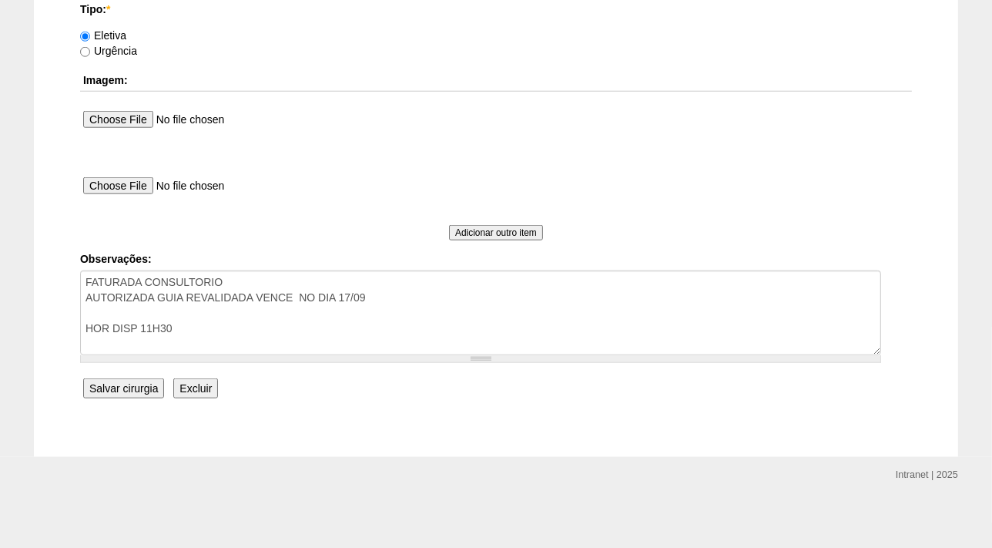
click at [124, 386] on input "Salvar cirurgia" at bounding box center [123, 388] width 81 height 20
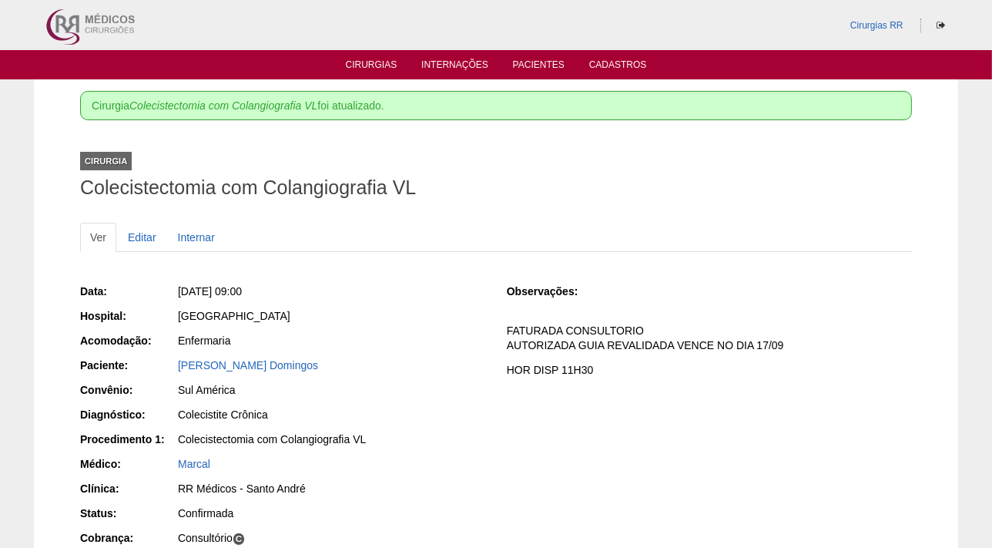
click at [353, 75] on ul "Cirurgias Internações Pacientes Cadastros" at bounding box center [496, 64] width 992 height 29
click at [358, 65] on link "Cirurgias" at bounding box center [372, 65] width 52 height 13
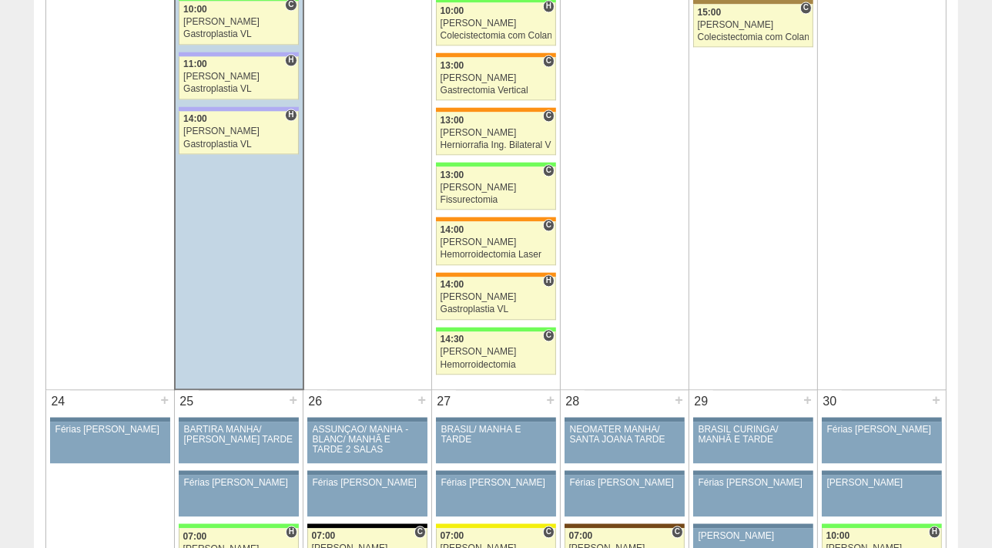
scroll to position [14, 0]
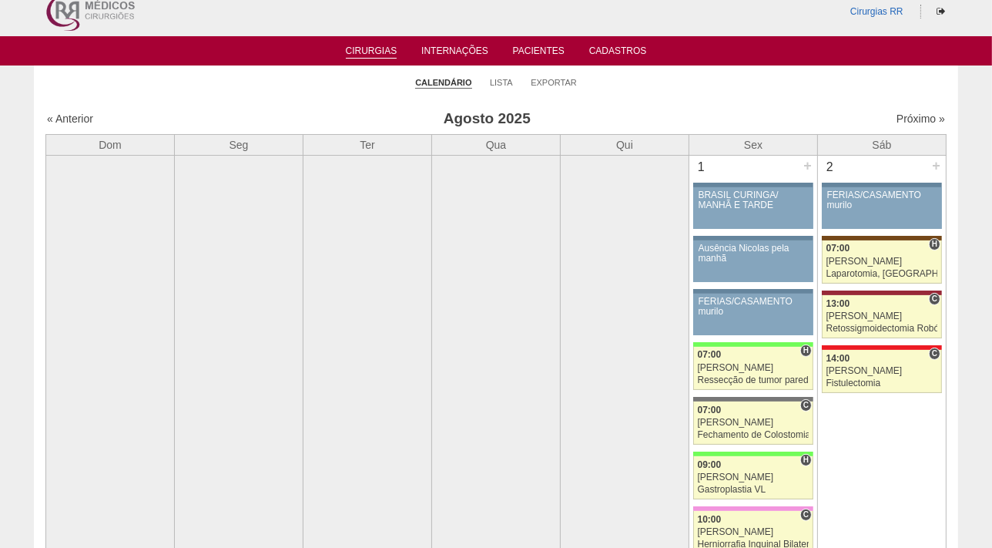
click at [901, 119] on link "Próximo »" at bounding box center [921, 118] width 49 height 12
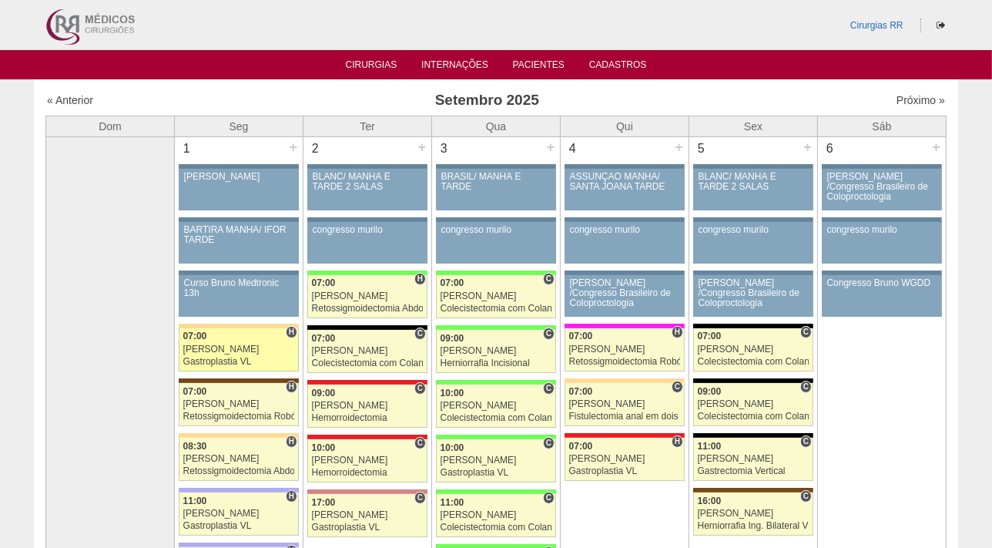
click at [223, 351] on div "[PERSON_NAME]" at bounding box center [239, 349] width 112 height 10
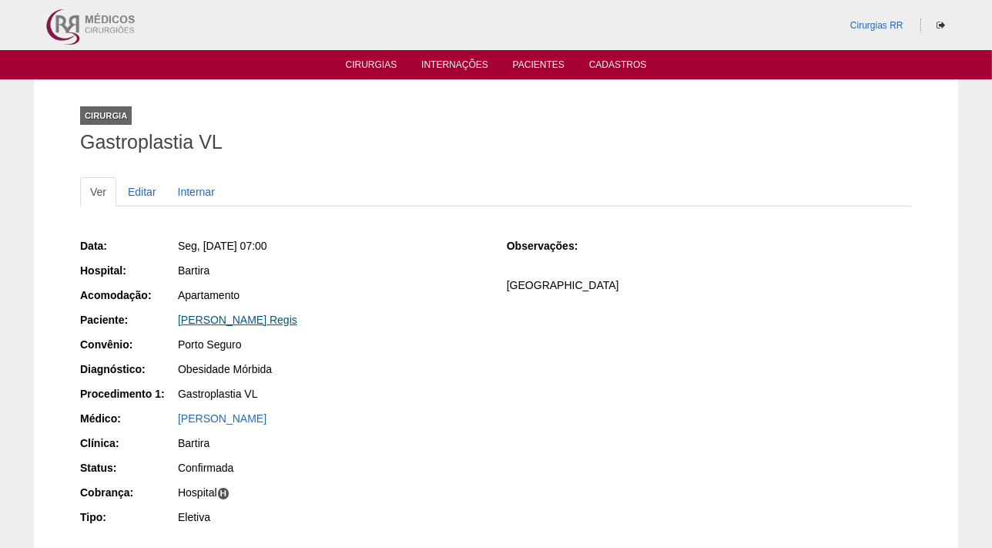
drag, startPoint x: 329, startPoint y: 323, endPoint x: 181, endPoint y: 323, distance: 147.9
click at [181, 323] on div "[PERSON_NAME] Regis" at bounding box center [331, 319] width 307 height 15
copy link "[PERSON_NAME] Regis"
